Goal: Check status: Check status

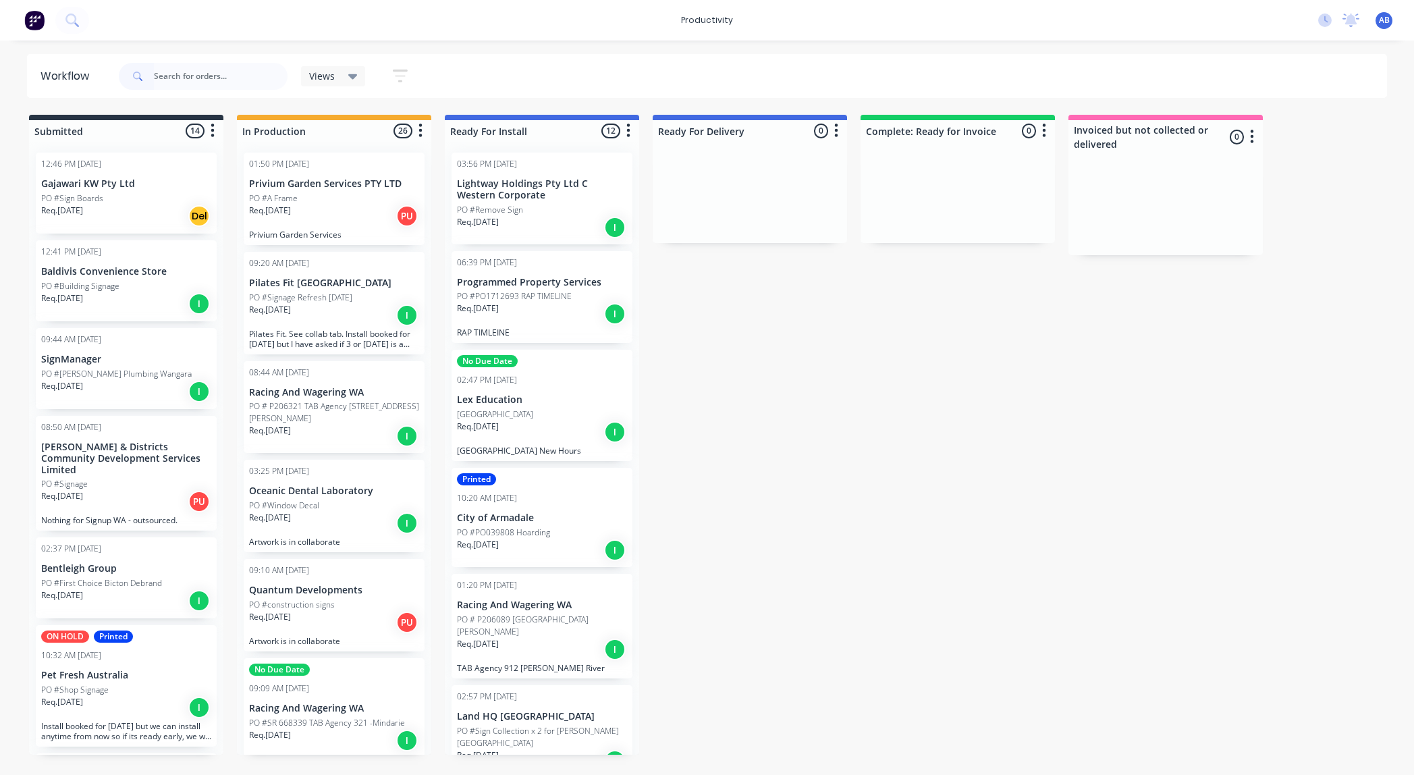
scroll to position [7, 0]
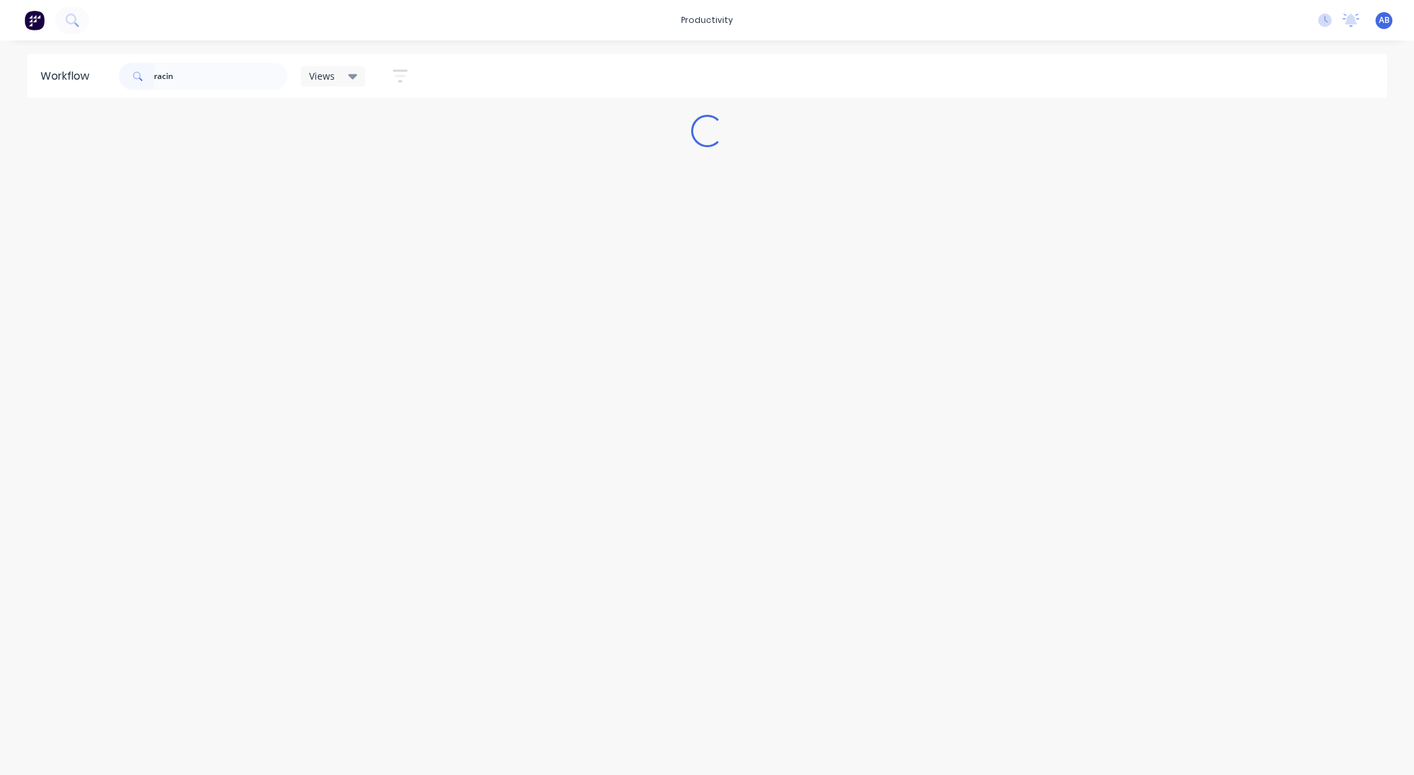
type input "racin"
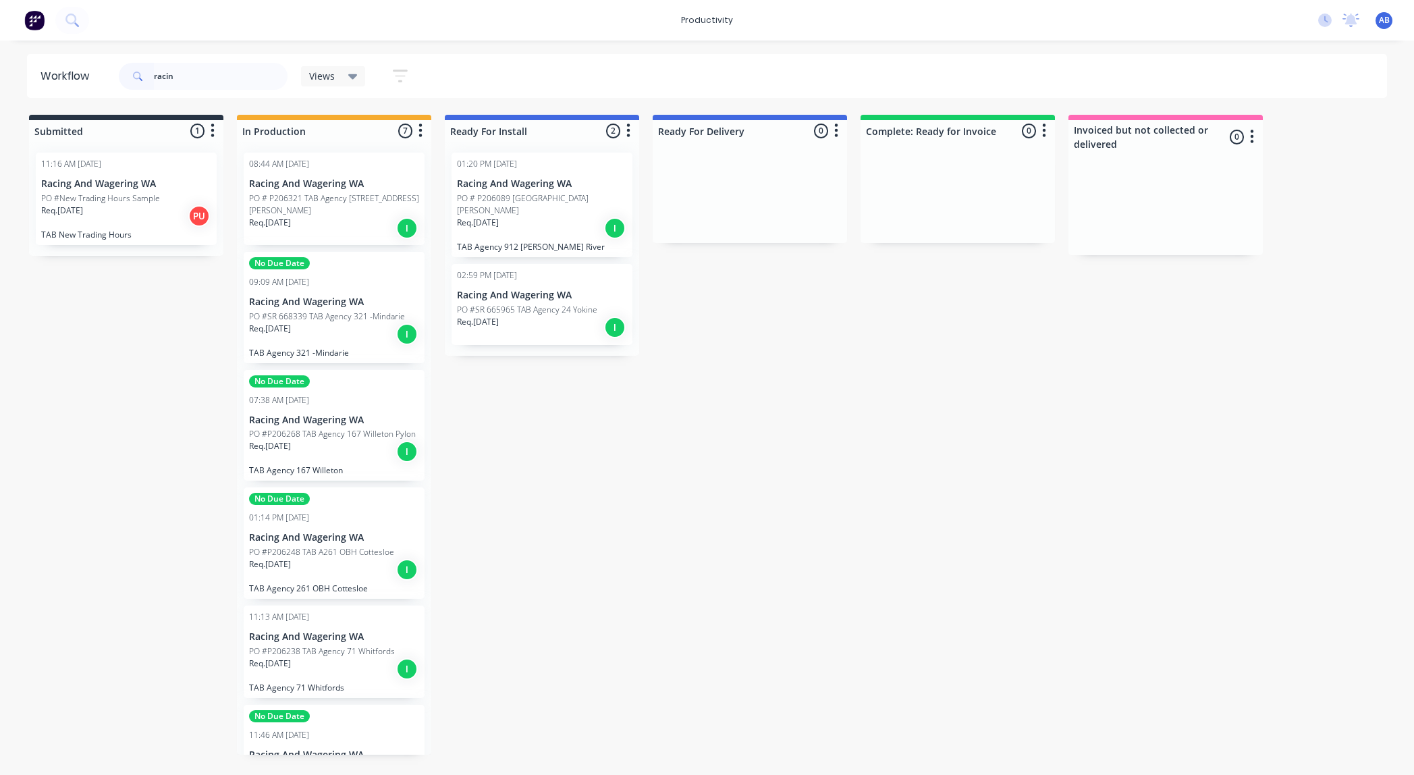
click at [359, 514] on div "No Due Date 01:14 PM [DATE] Racing And Wagering WA PO #P206248 TAB A261 OBH Cot…" at bounding box center [334, 542] width 181 height 111
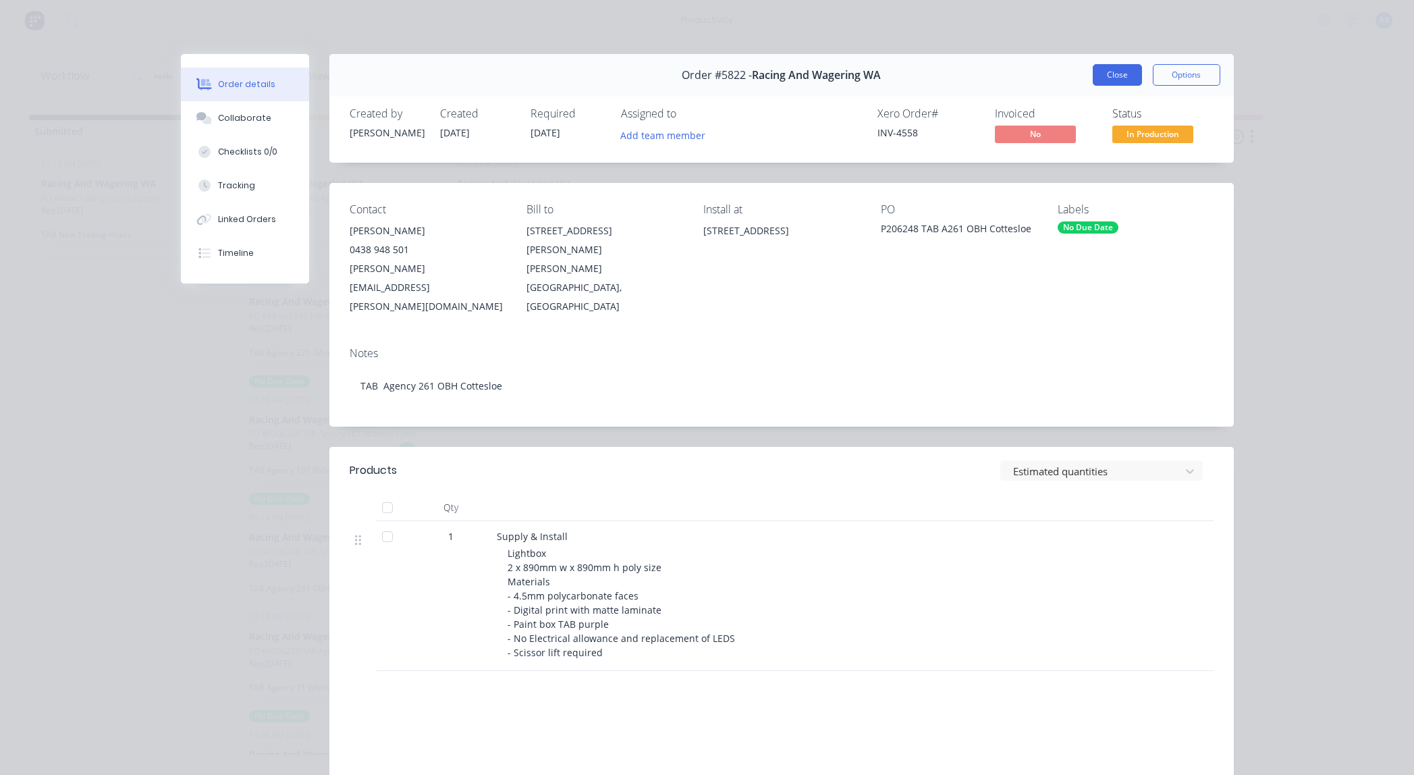
click at [1105, 74] on button "Close" at bounding box center [1116, 75] width 49 height 22
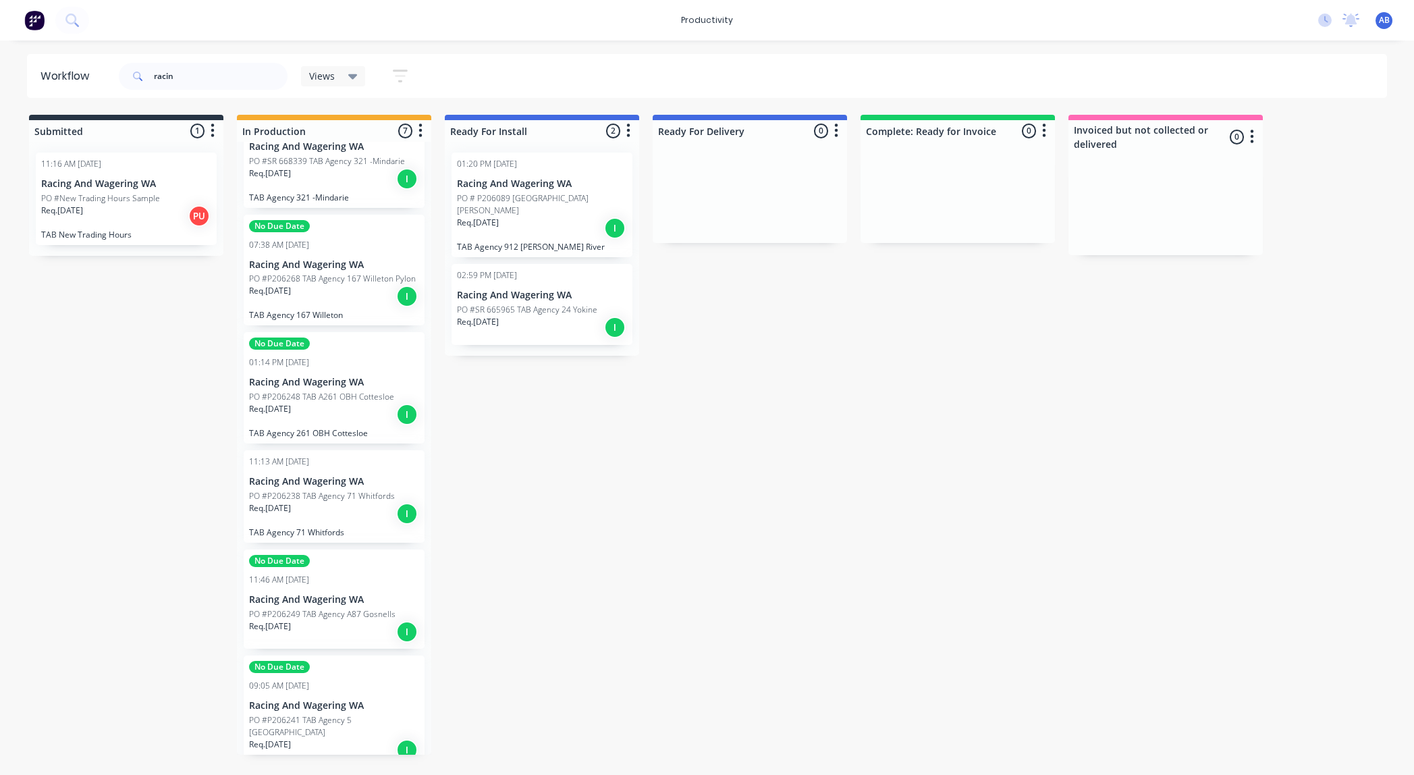
scroll to position [170, 0]
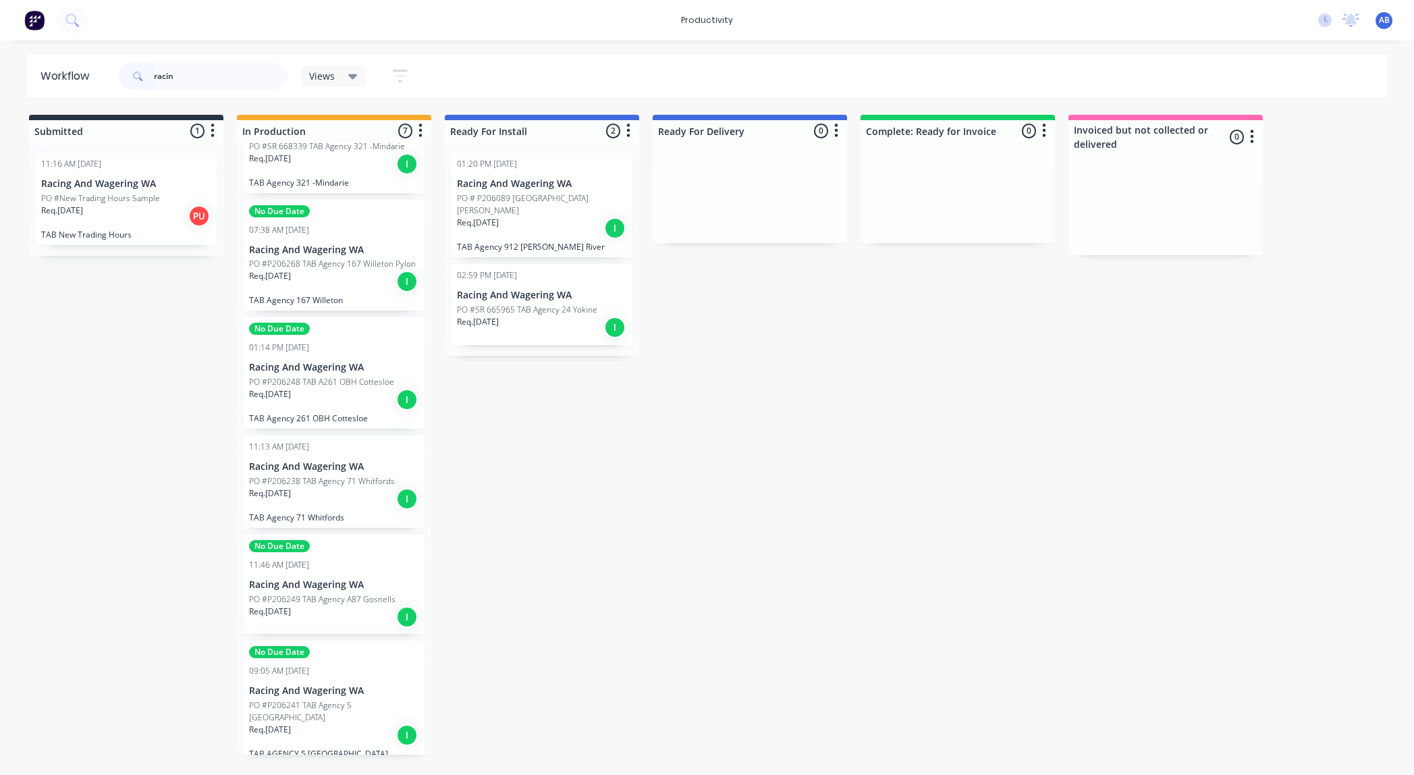
click at [360, 475] on p "PO #P206238 TAB Agency 71 Whitfords" at bounding box center [322, 481] width 146 height 12
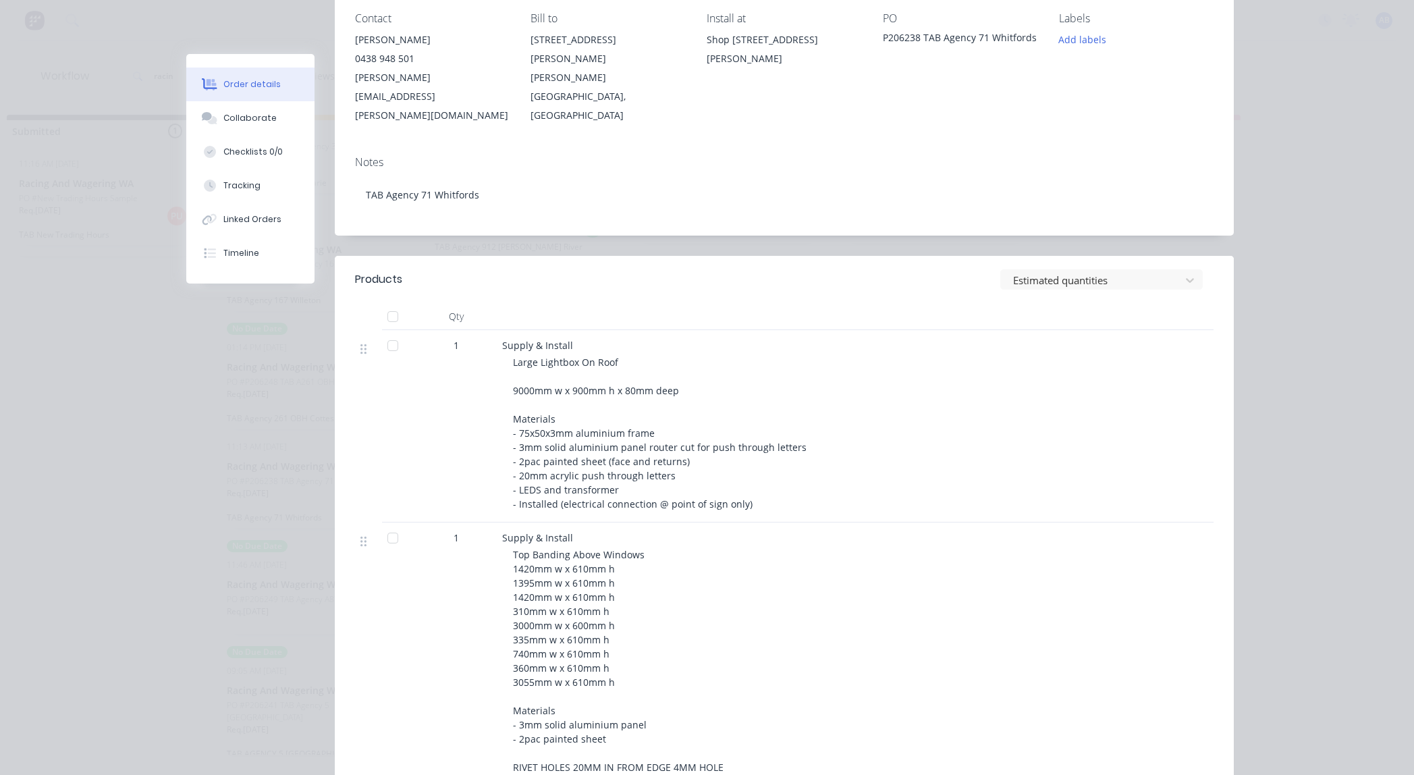
scroll to position [0, 0]
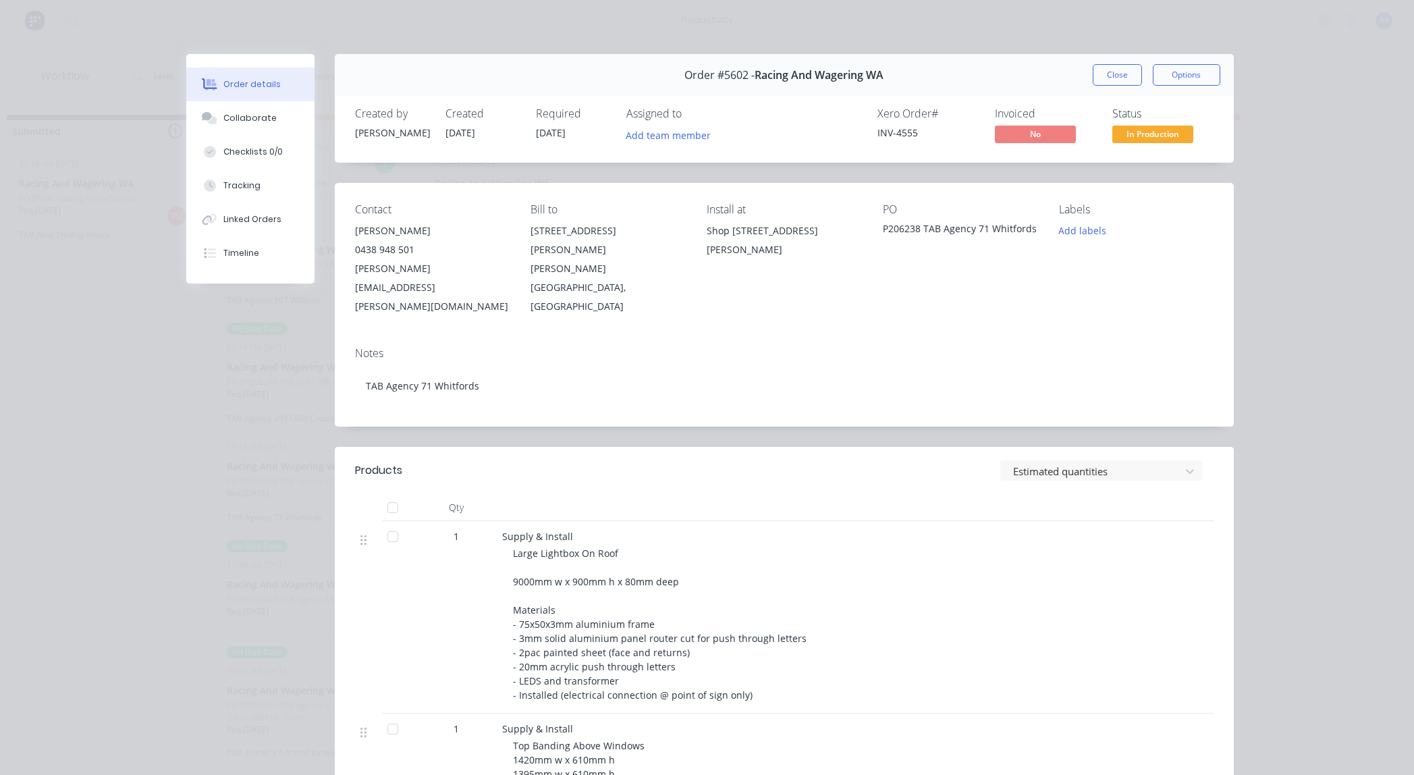
click at [1121, 80] on button "Close" at bounding box center [1116, 75] width 49 height 22
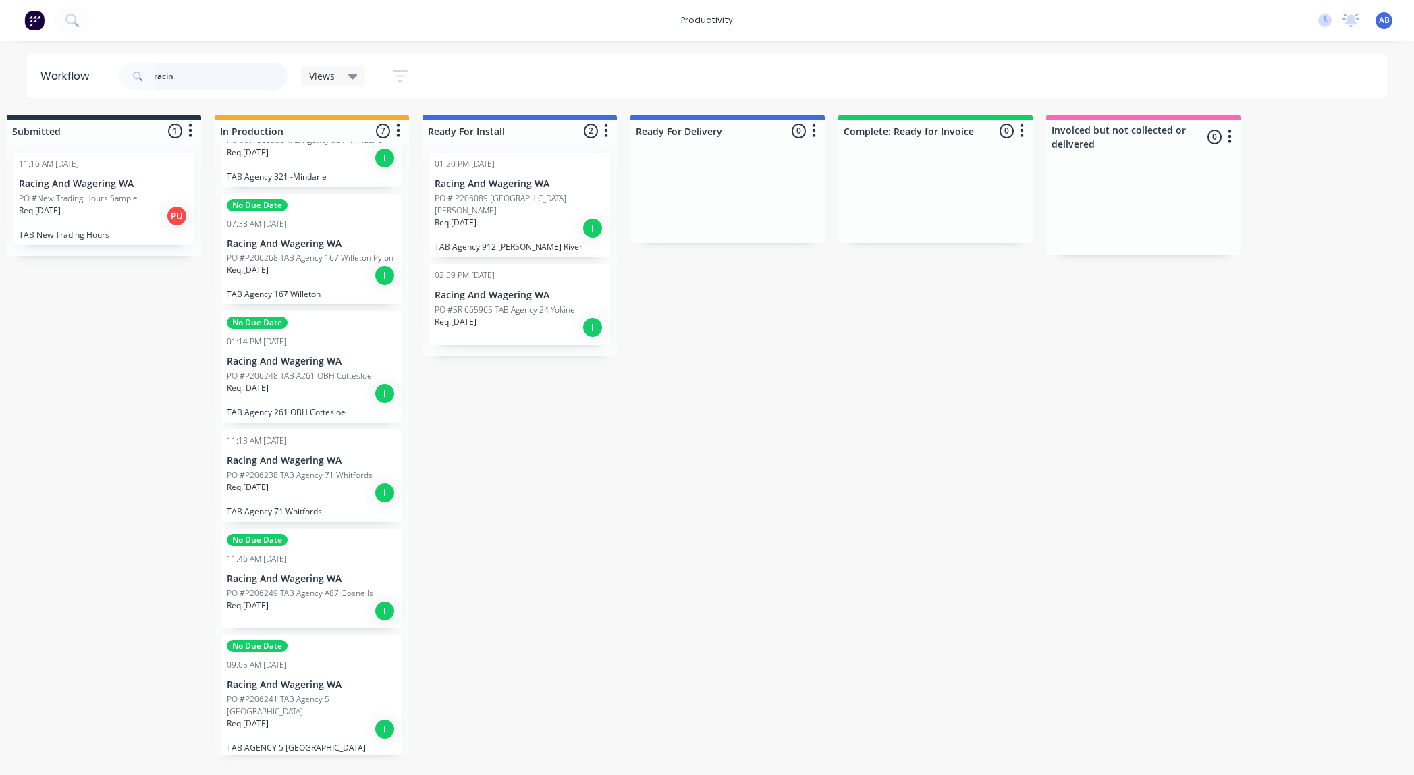
scroll to position [179, 0]
click at [288, 584] on p "PO #P206249 TAB Agency A87 Gosnells" at bounding box center [300, 590] width 146 height 12
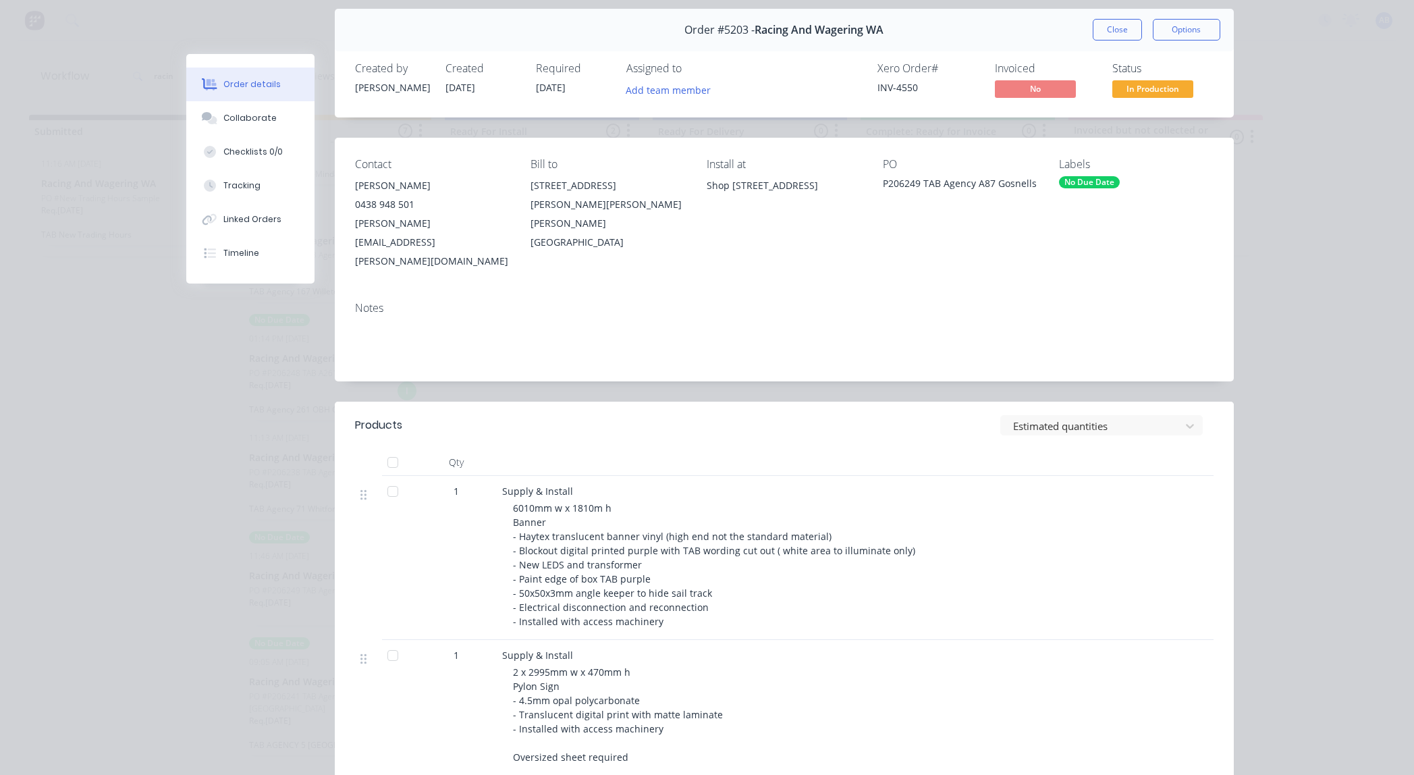
scroll to position [0, 0]
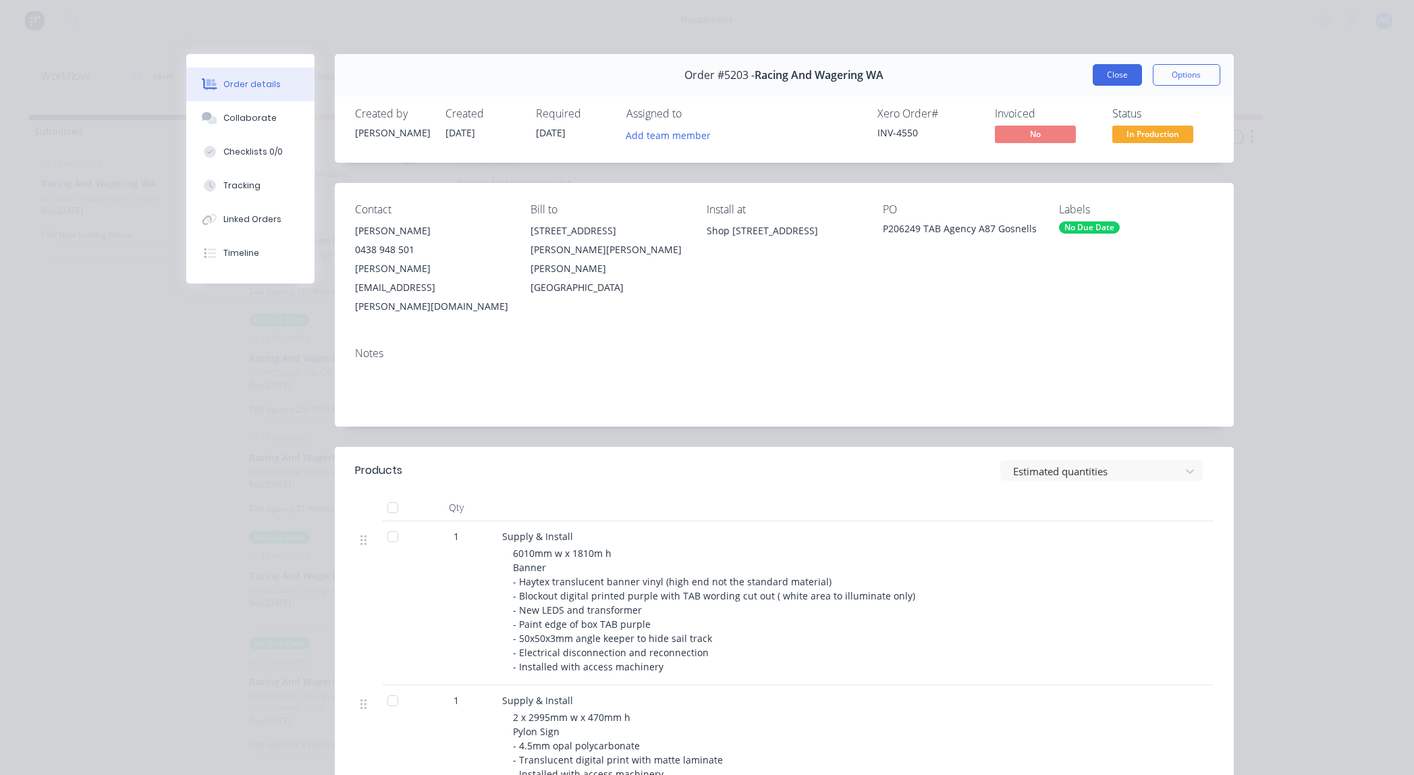
click at [1109, 69] on button "Close" at bounding box center [1116, 75] width 49 height 22
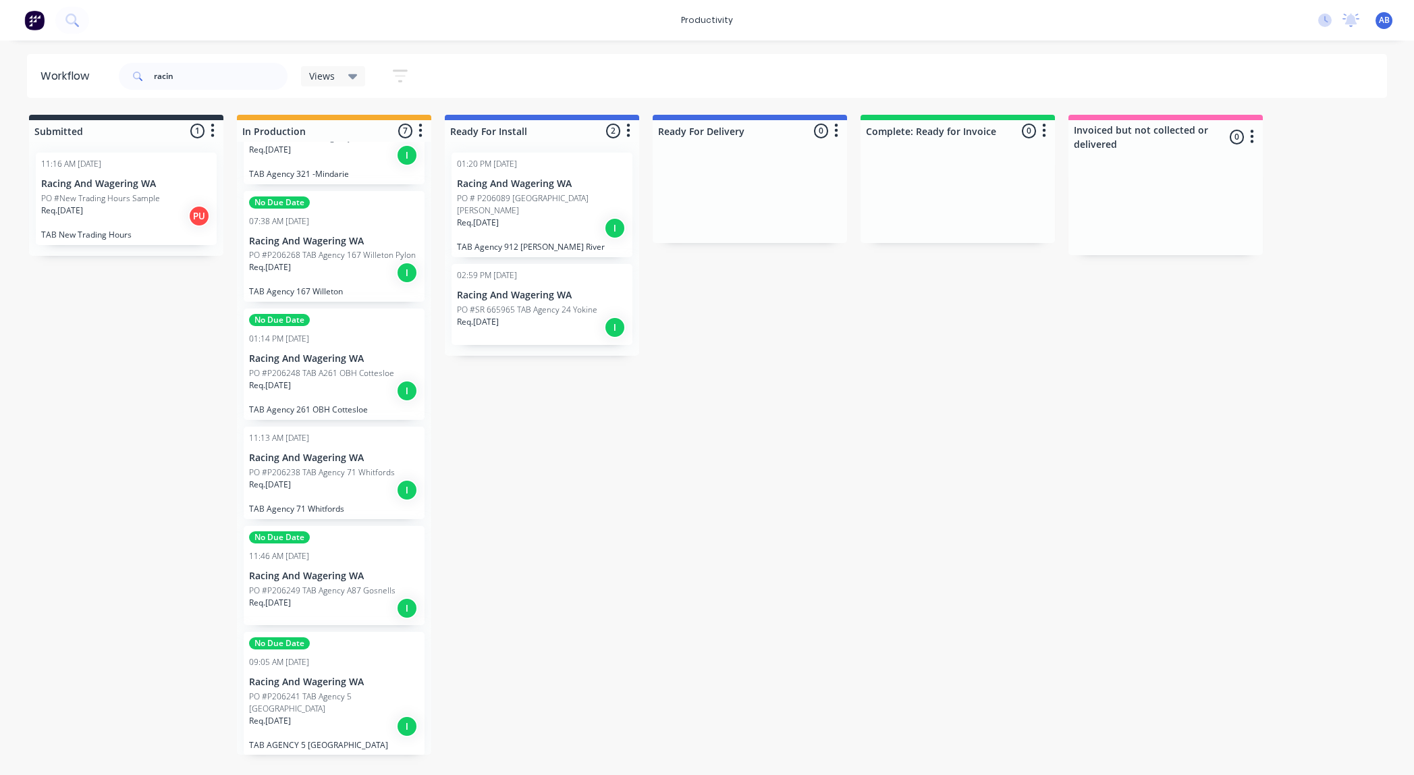
click at [350, 452] on p "Racing And Wagering WA" at bounding box center [334, 457] width 170 height 11
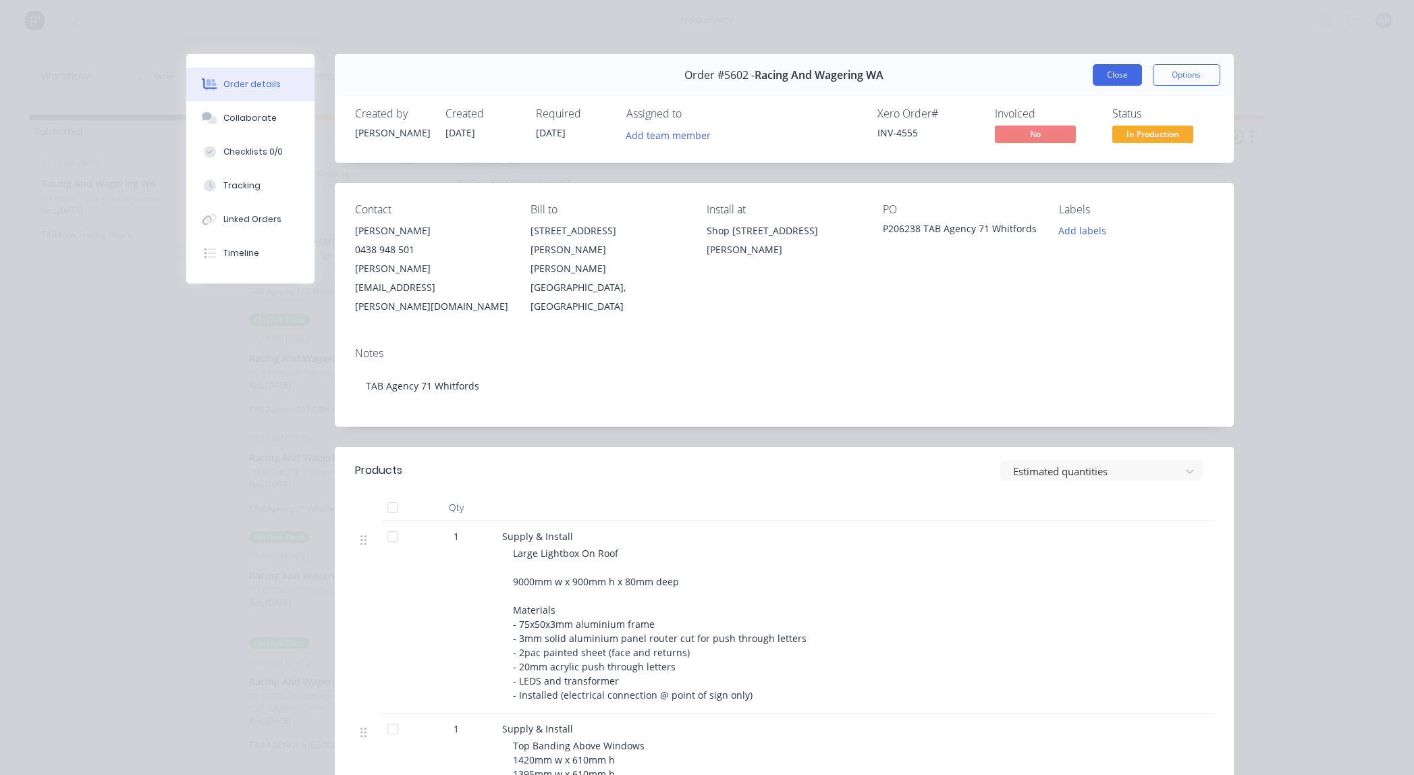
click at [1119, 79] on button "Close" at bounding box center [1116, 75] width 49 height 22
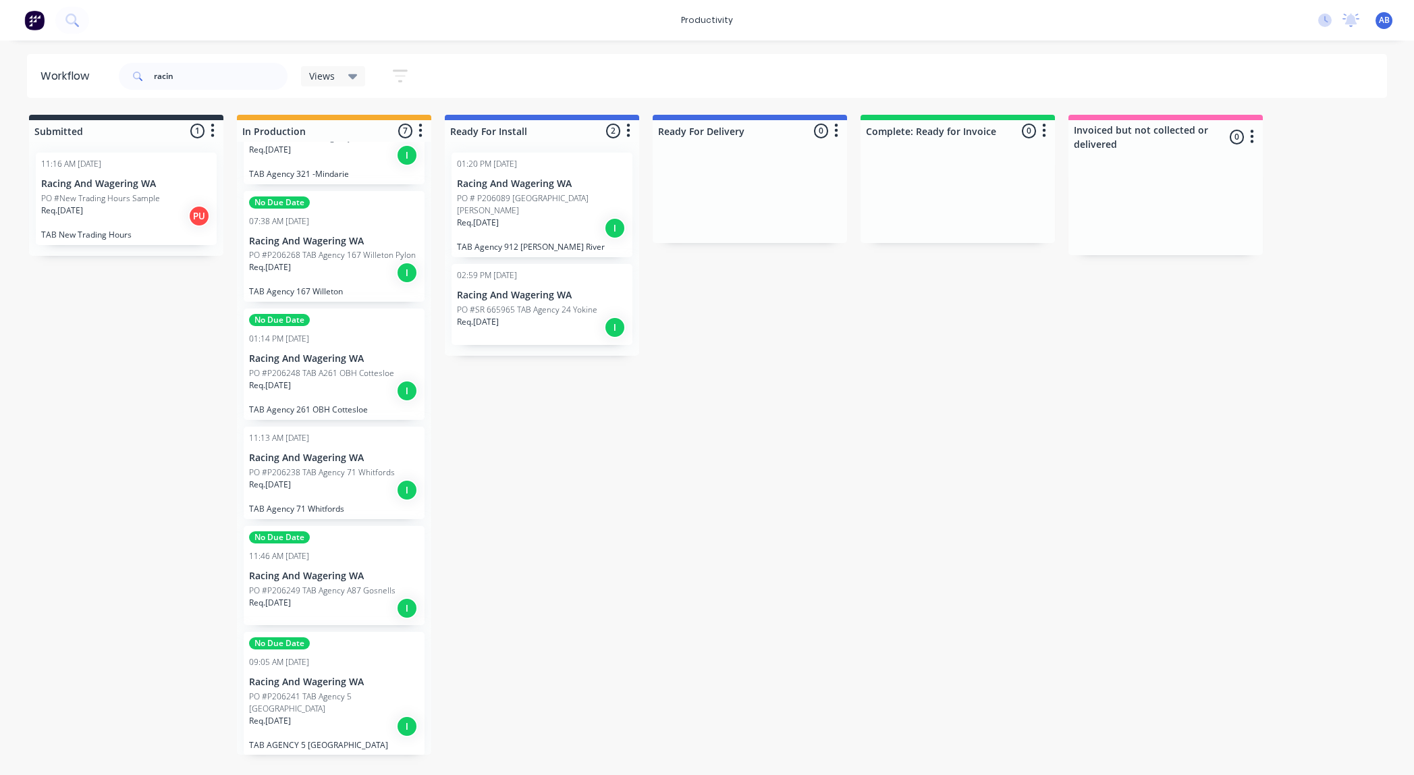
click at [351, 261] on div "Req. [DATE] I" at bounding box center [334, 272] width 170 height 23
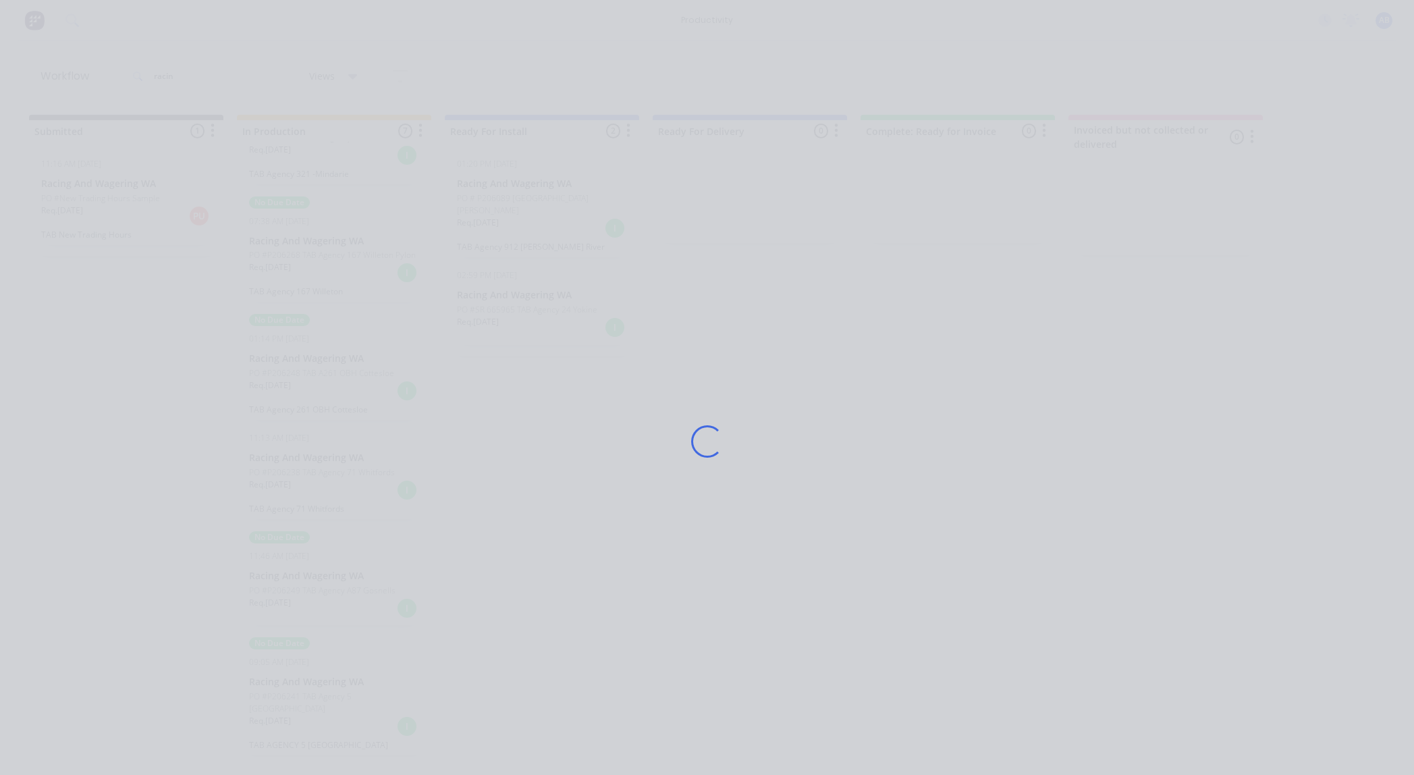
click at [351, 260] on div "Loading..." at bounding box center [707, 441] width 1080 height 775
